Goal: Book appointment/travel/reservation

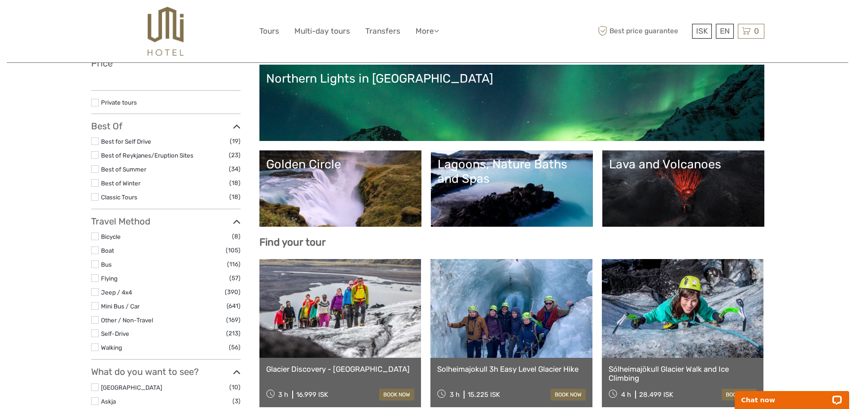
scroll to position [135, 0]
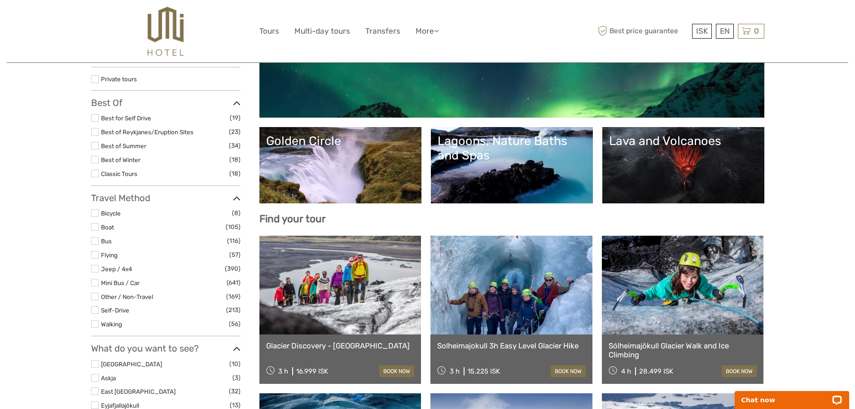
select select
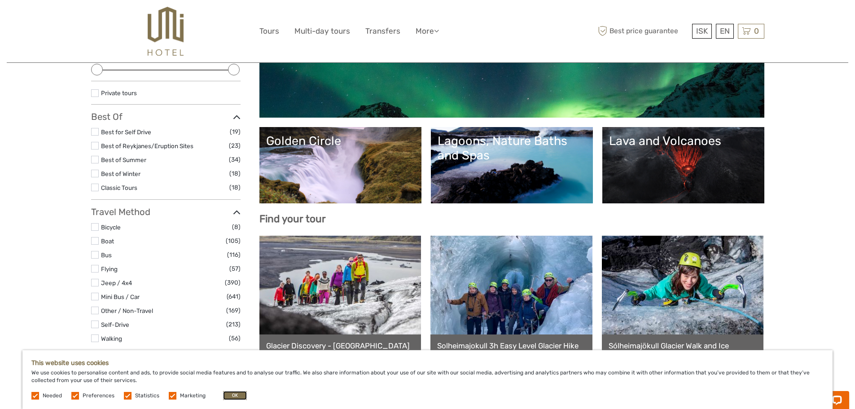
click at [225, 397] on button "OK" at bounding box center [235, 395] width 24 height 9
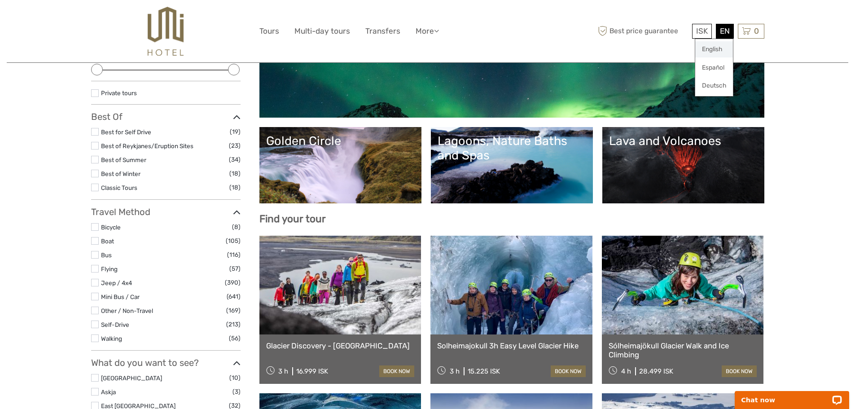
click at [715, 50] on link "English" at bounding box center [714, 49] width 38 height 16
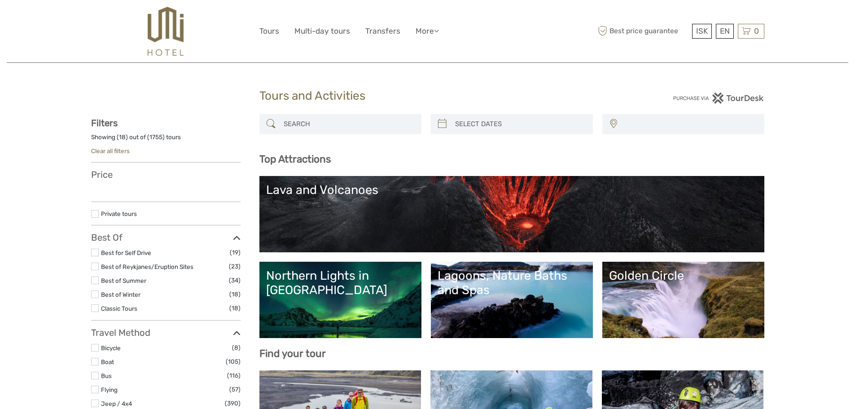
select select
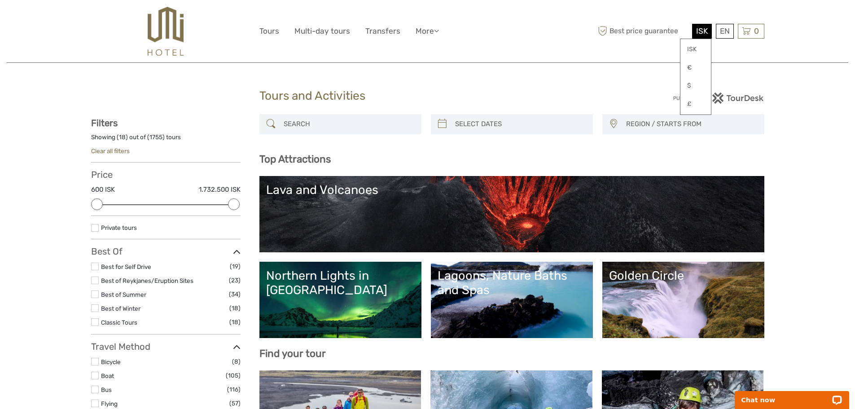
click at [699, 29] on span "ISK" at bounding box center [702, 30] width 12 height 9
click at [691, 65] on link "€" at bounding box center [696, 68] width 31 height 16
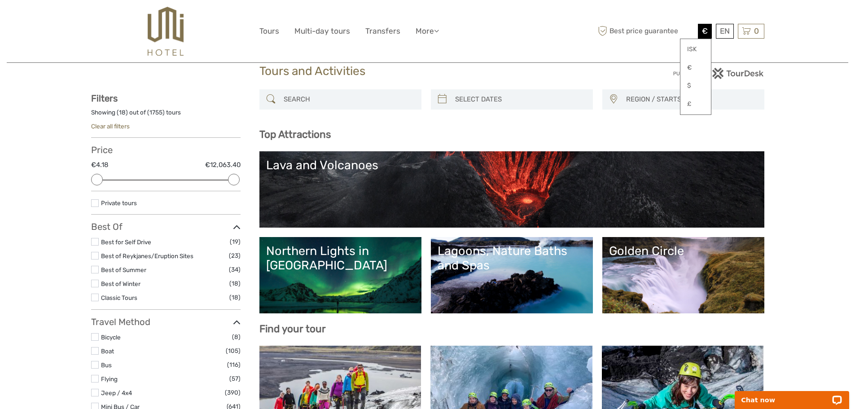
scroll to position [45, 0]
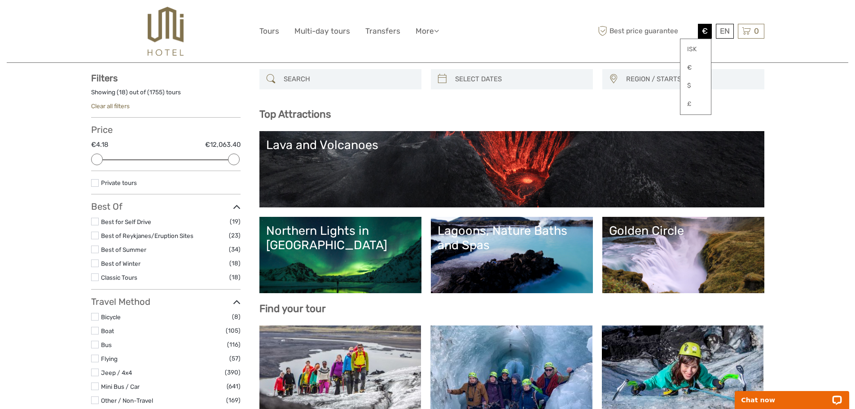
type input "04/09/2025"
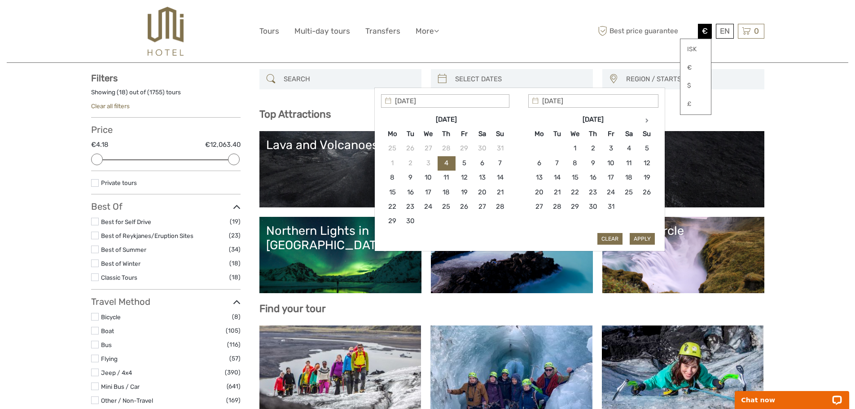
click at [475, 79] on input "search" at bounding box center [520, 79] width 137 height 16
click at [648, 121] on icon at bounding box center [647, 120] width 3 height 4
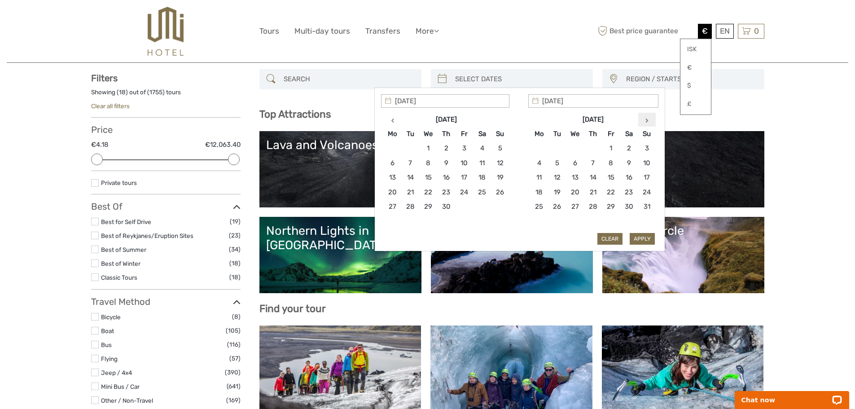
click at [647, 122] on icon at bounding box center [647, 120] width 3 height 4
type input "05/07/2026"
type input "12/07/2026"
type input "05/07/2026"
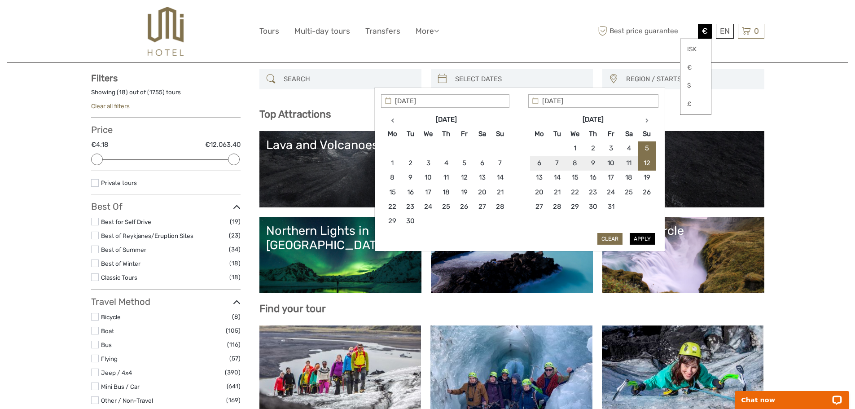
click at [638, 241] on button "Apply" at bounding box center [642, 239] width 25 height 12
type input "05/07/2026 - 12/07/2026"
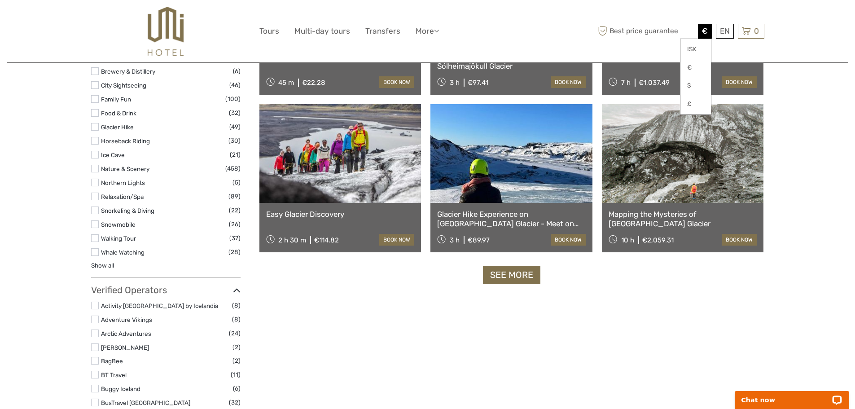
scroll to position [859, 0]
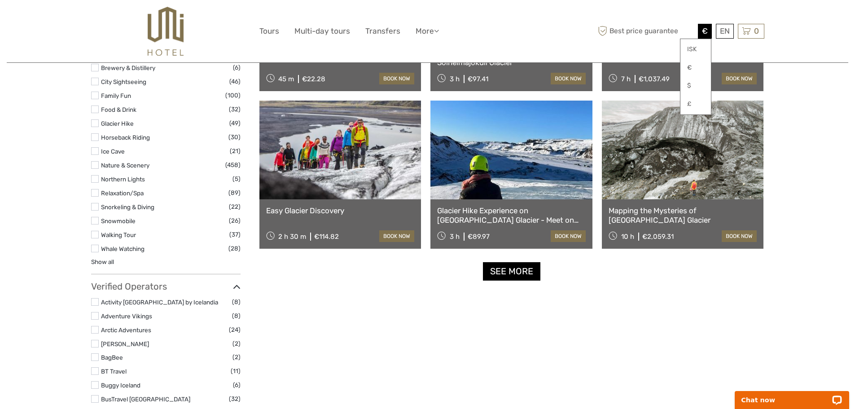
click at [505, 270] on link "See more" at bounding box center [511, 271] width 57 height 18
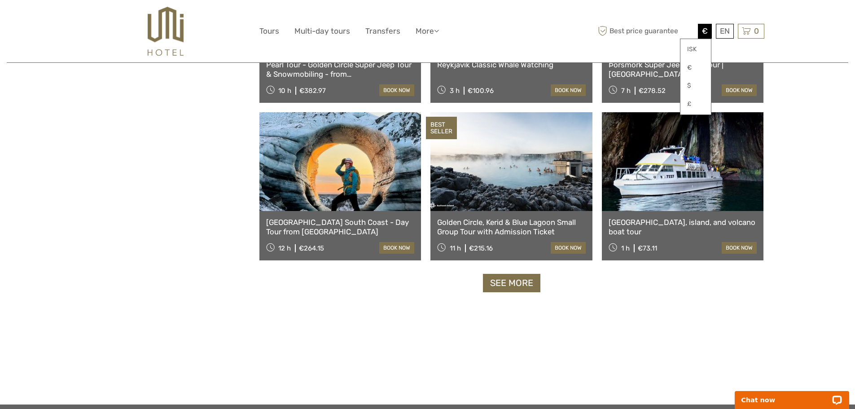
scroll to position [1802, 0]
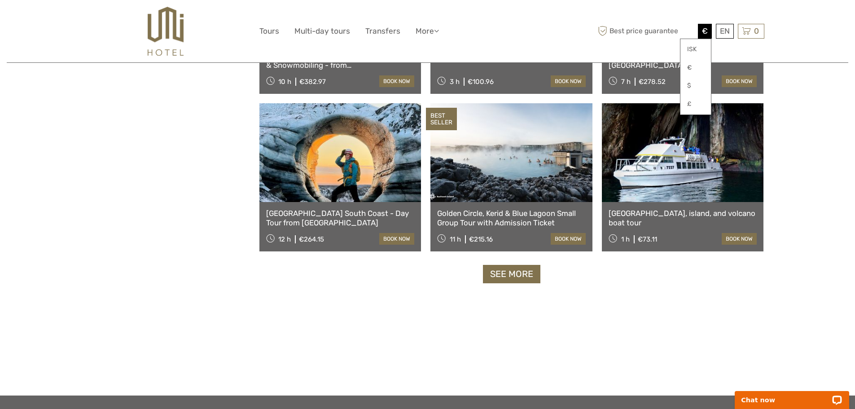
click at [516, 275] on link "See more" at bounding box center [511, 274] width 57 height 18
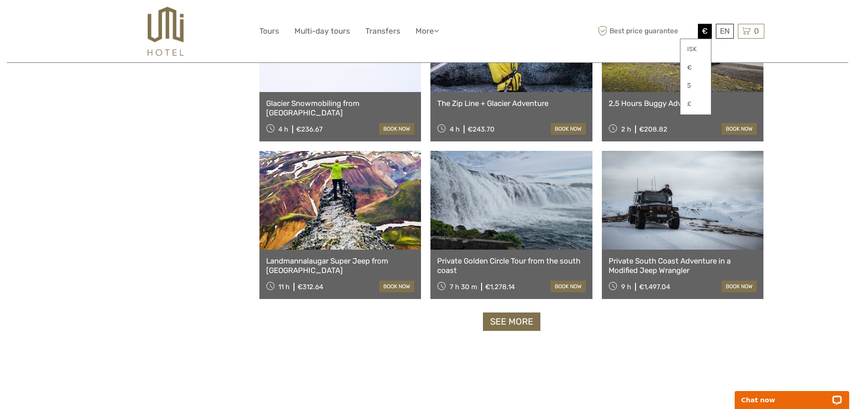
scroll to position [2745, 0]
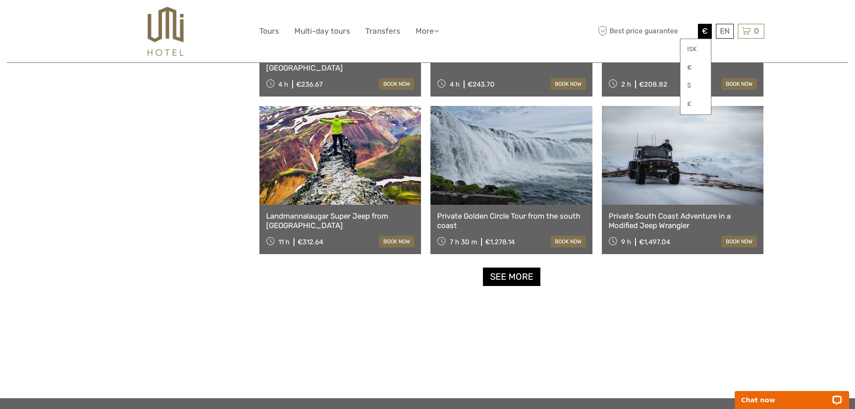
click at [509, 280] on link "See more" at bounding box center [511, 277] width 57 height 18
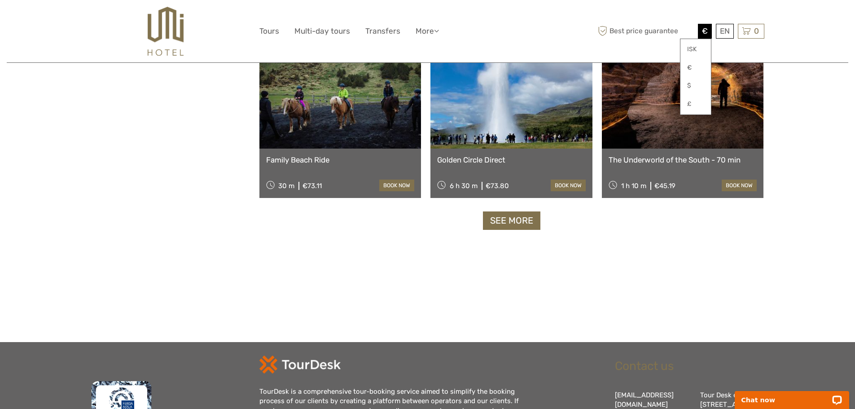
scroll to position [3778, 0]
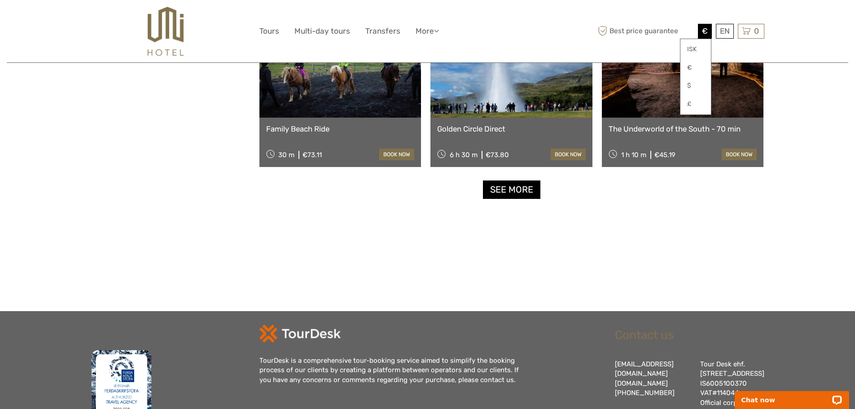
click at [501, 187] on link "See more" at bounding box center [511, 189] width 57 height 18
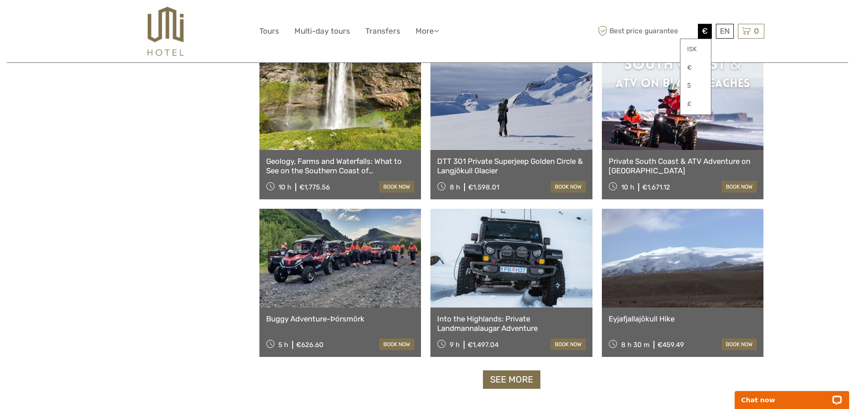
scroll to position [4541, 0]
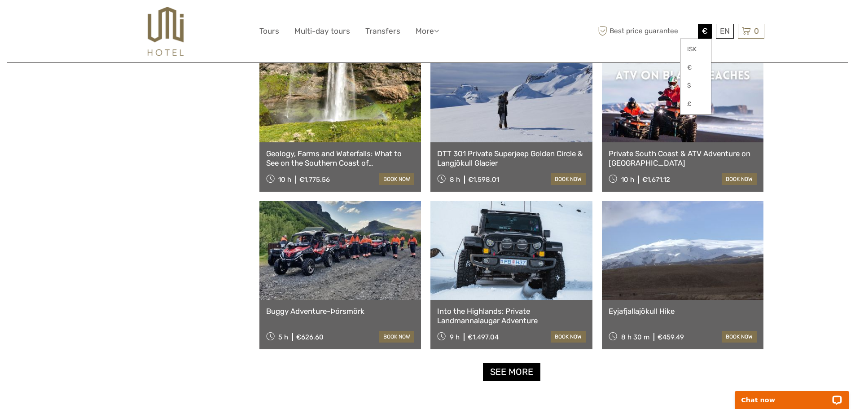
click at [516, 374] on link "See more" at bounding box center [511, 372] width 57 height 18
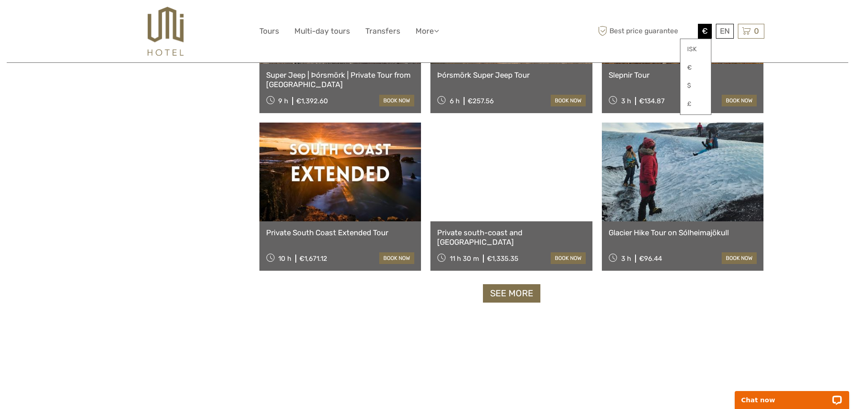
scroll to position [5618, 0]
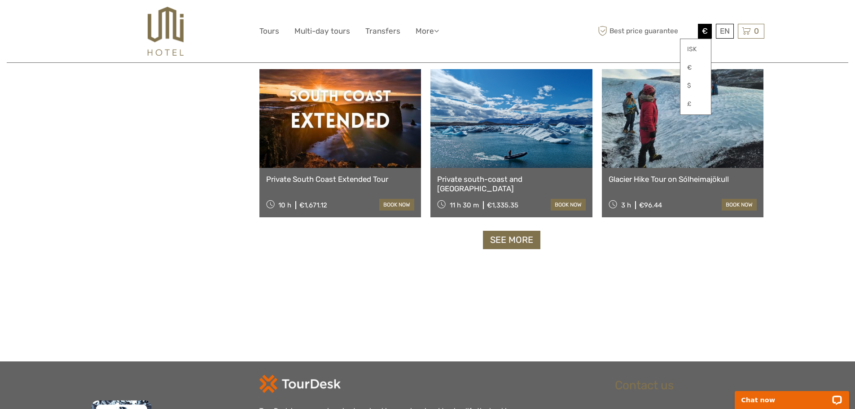
click at [510, 242] on link "See more" at bounding box center [511, 240] width 57 height 18
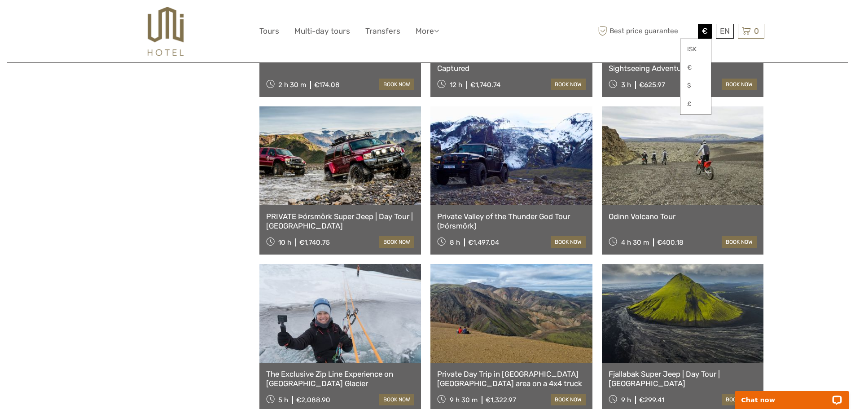
scroll to position [6516, 0]
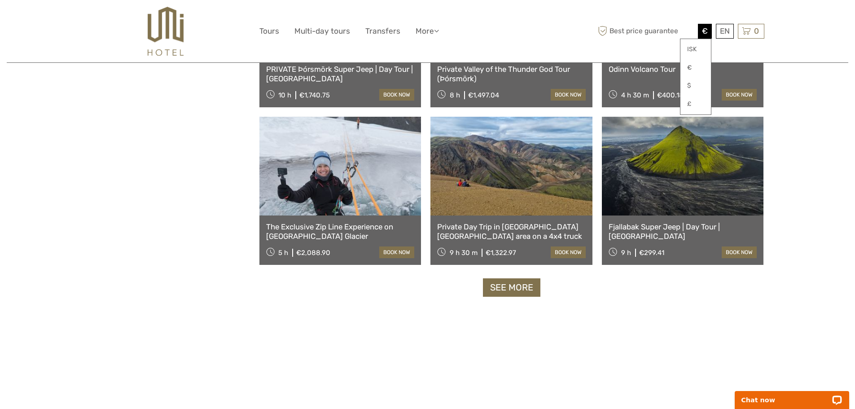
click at [172, 37] on img at bounding box center [165, 31] width 35 height 49
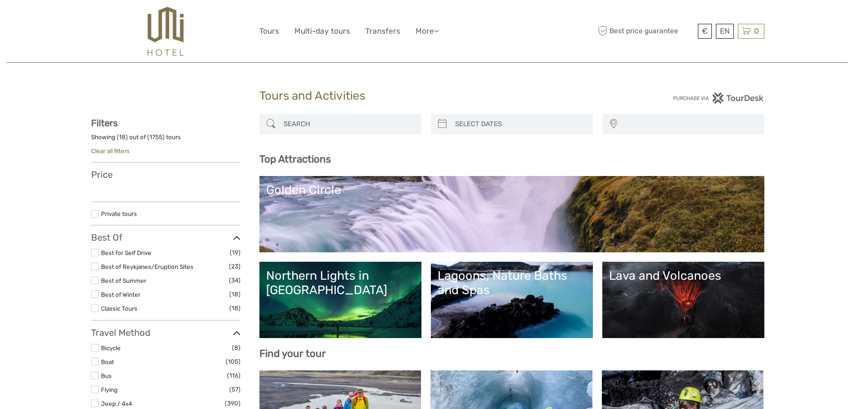
select select
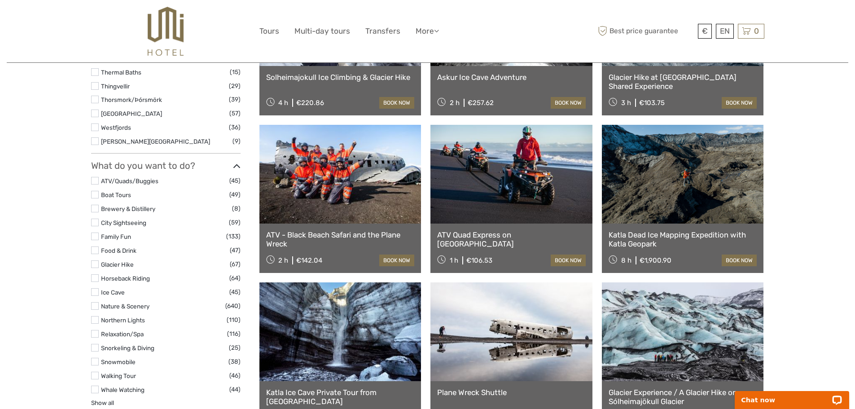
scroll to position [898, 0]
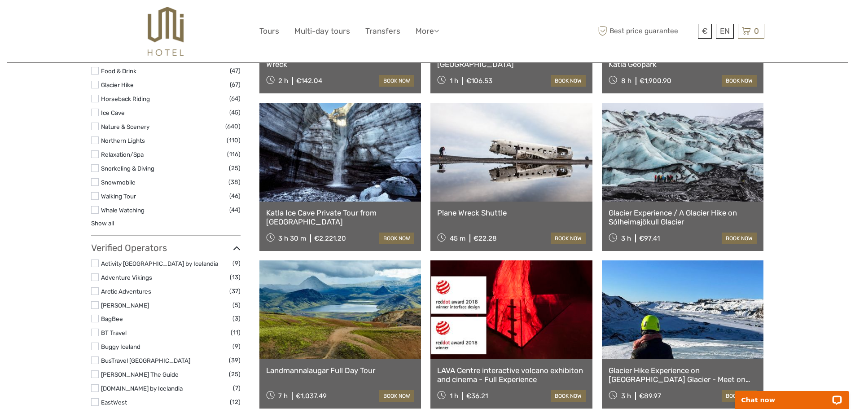
click at [171, 24] on img at bounding box center [165, 31] width 35 height 49
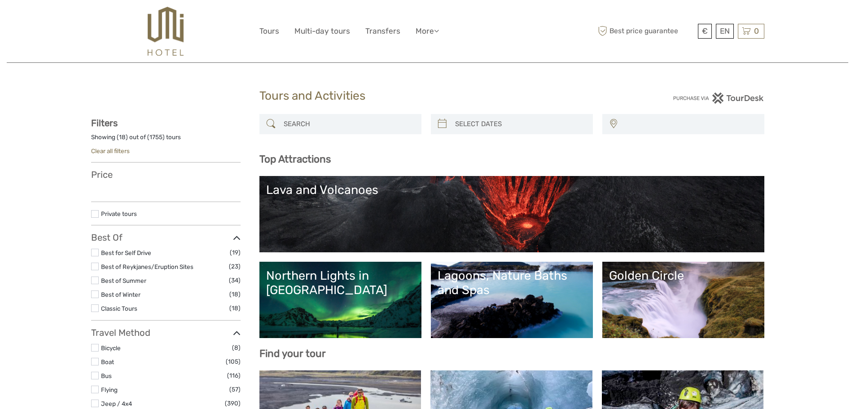
select select
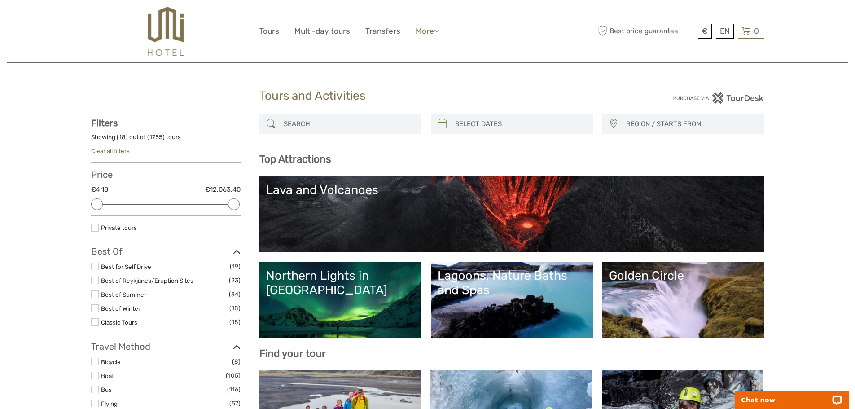
click at [437, 31] on icon at bounding box center [436, 31] width 5 height 8
click at [410, 91] on link "Back to Hotel" at bounding box center [412, 90] width 54 height 18
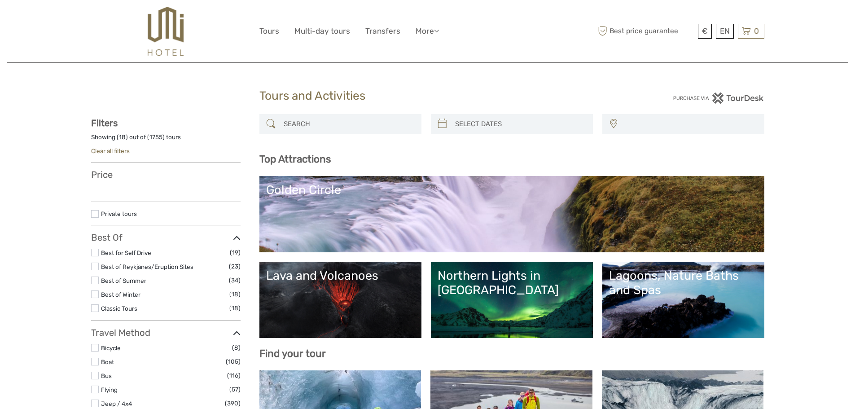
select select
